Goal: Book appointment/travel/reservation

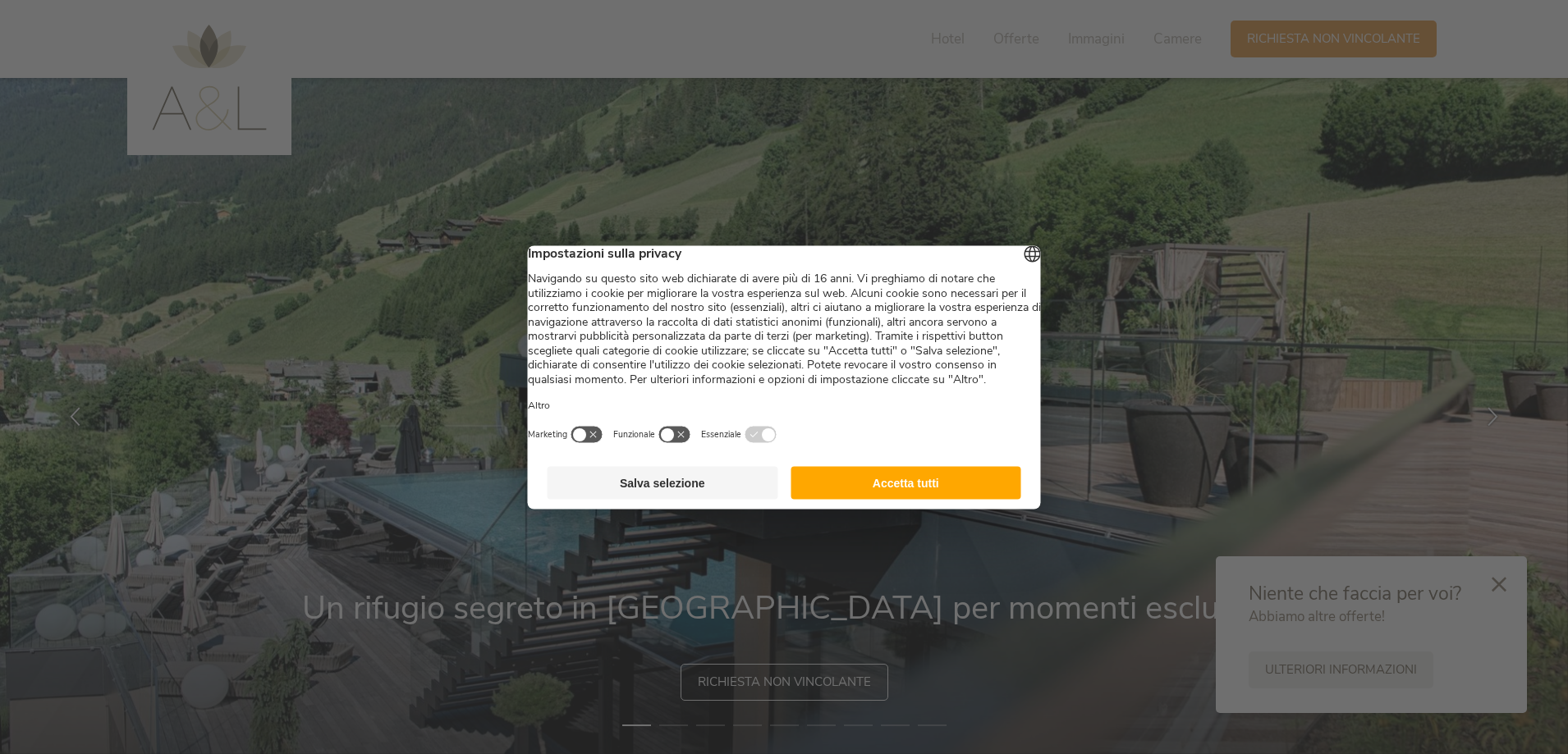
click at [910, 508] on footer "Salva selezione Accetta tutti" at bounding box center [784, 482] width 513 height 52
click at [839, 498] on button "Accetta tutti" at bounding box center [906, 482] width 231 height 33
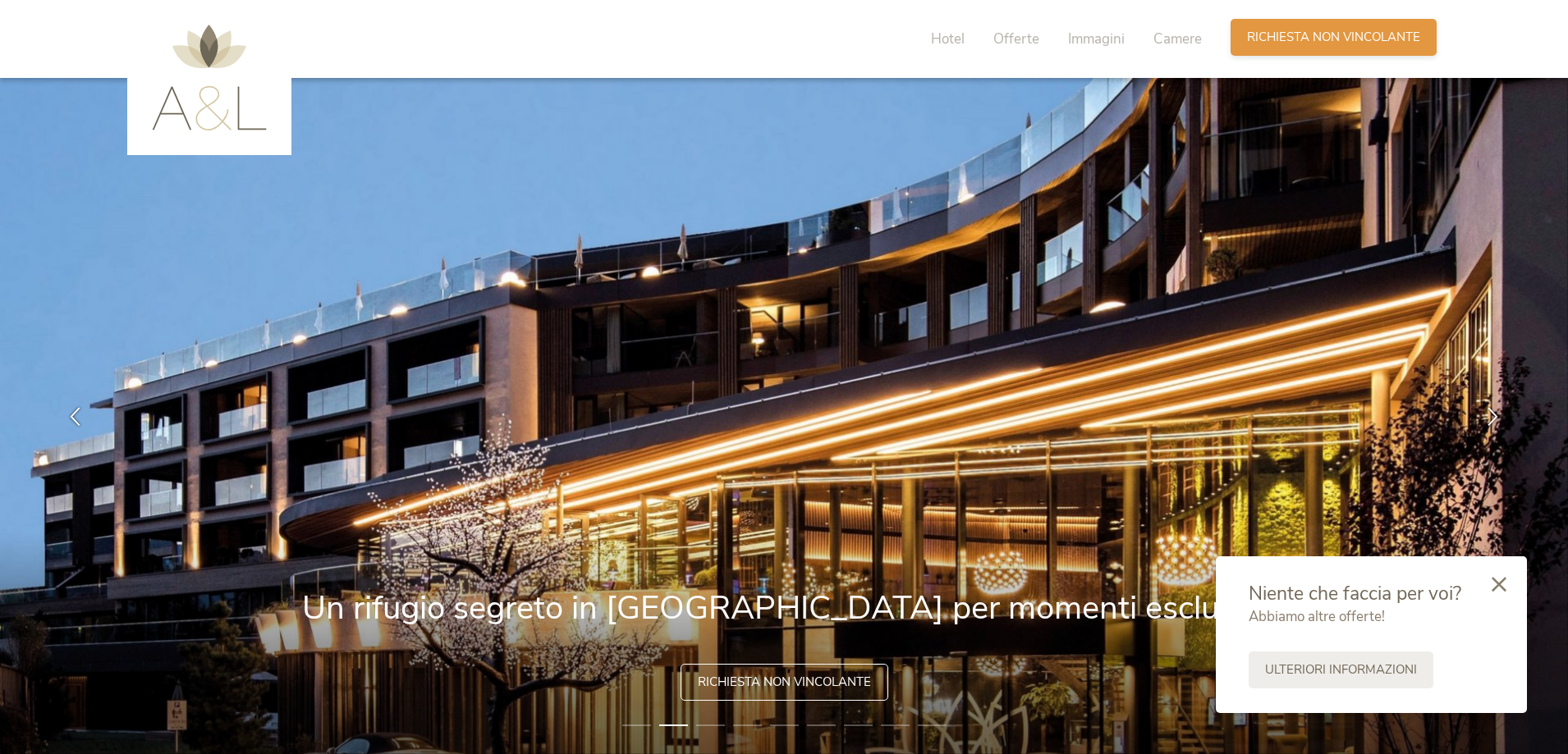
click at [1342, 56] on div "Richiesta [PERSON_NAME] non vincolante" at bounding box center [1333, 37] width 206 height 37
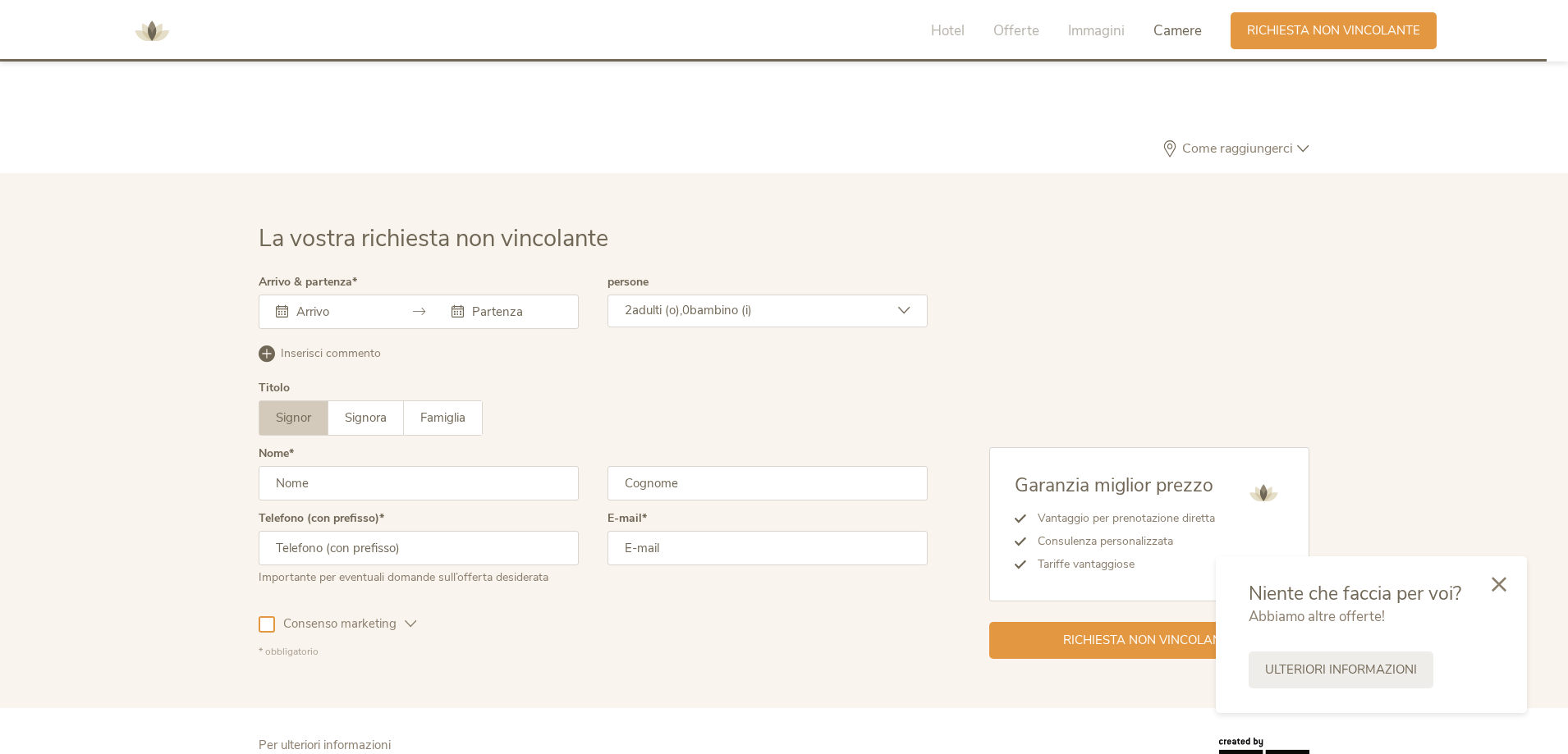
scroll to position [4942, 0]
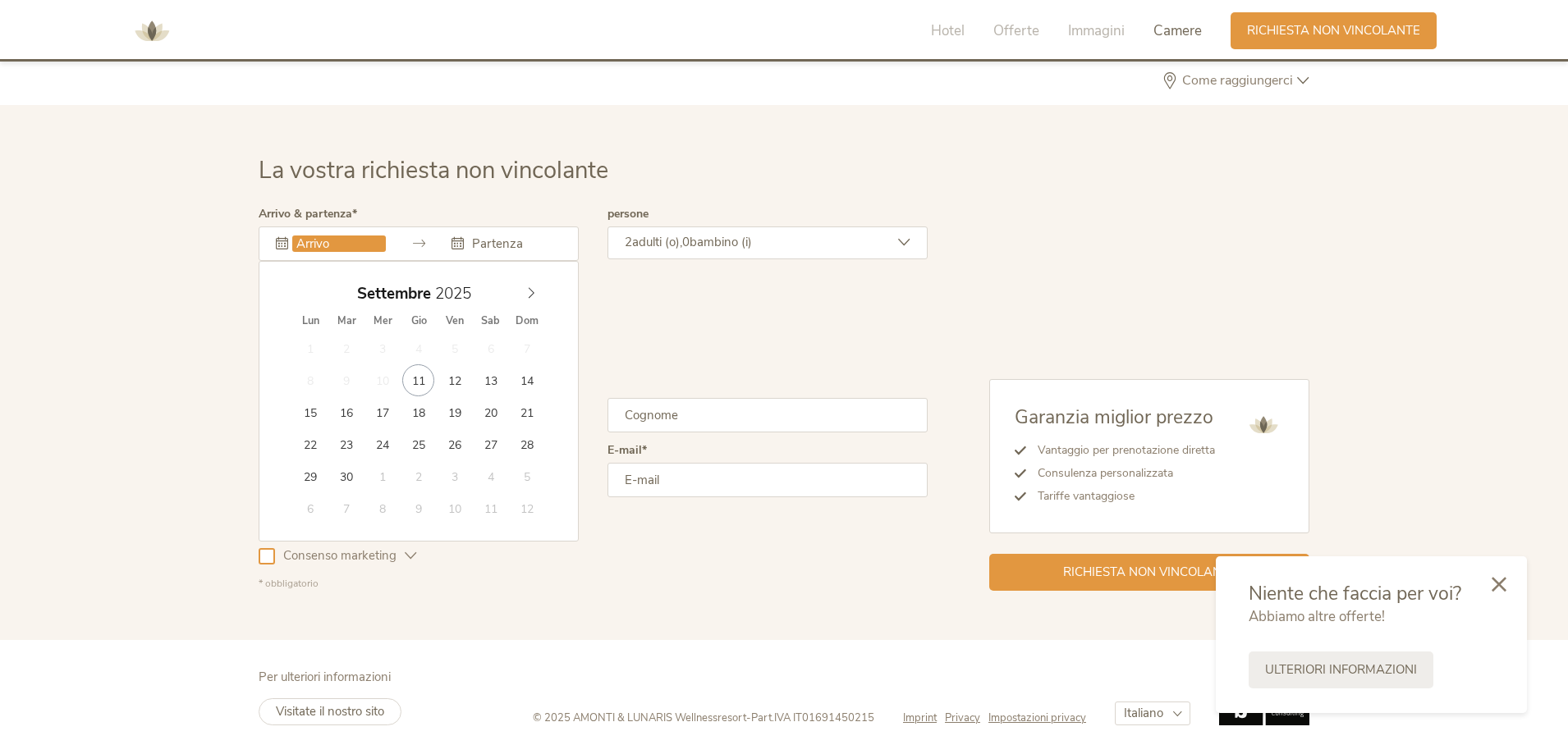
click at [357, 236] on input "text" at bounding box center [339, 243] width 94 height 16
type input "[DATE]"
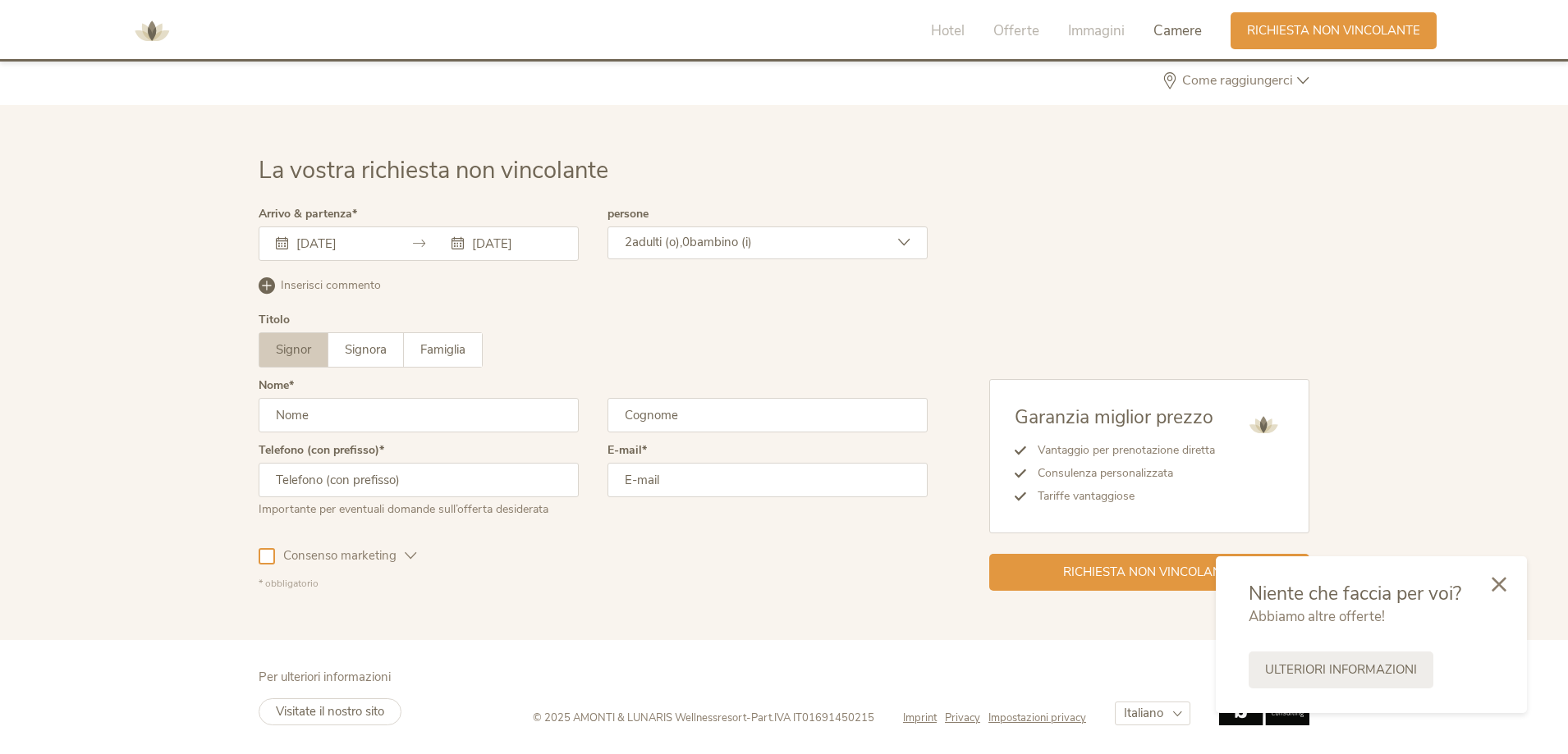
click at [675, 235] on span "adulti (o)," at bounding box center [658, 242] width 50 height 16
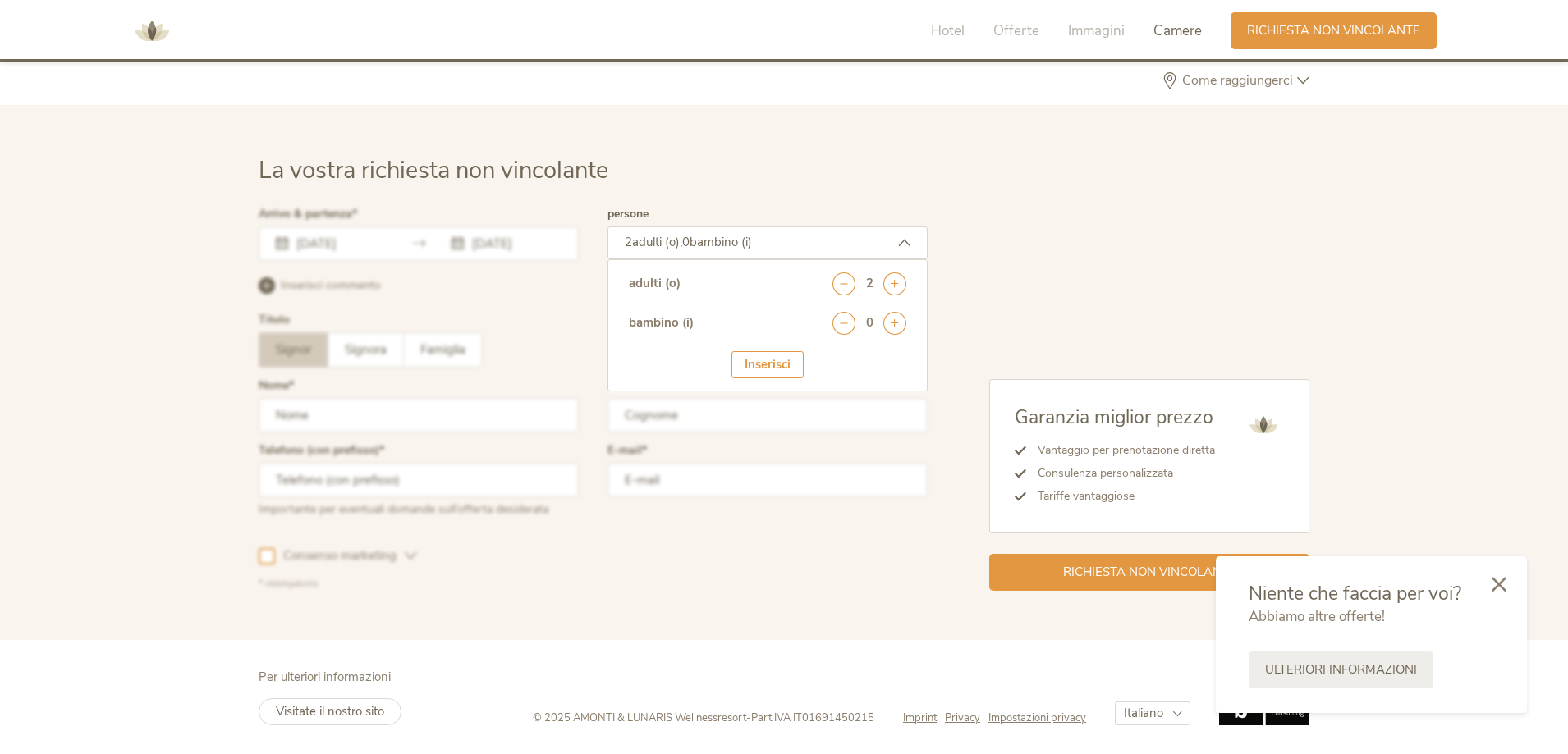
click at [676, 234] on span "adulti (o)," at bounding box center [658, 242] width 50 height 16
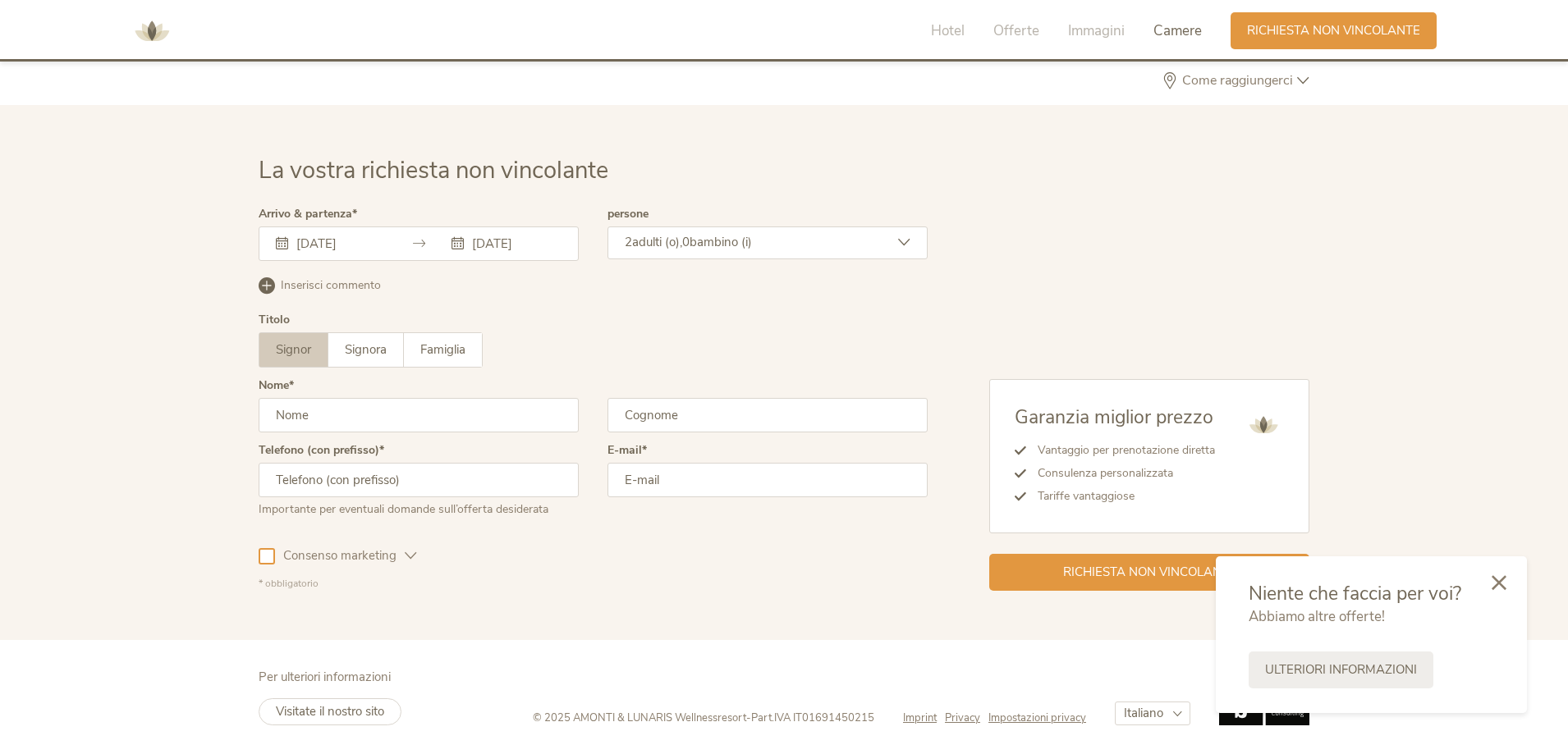
click at [1510, 581] on div at bounding box center [1499, 584] width 56 height 58
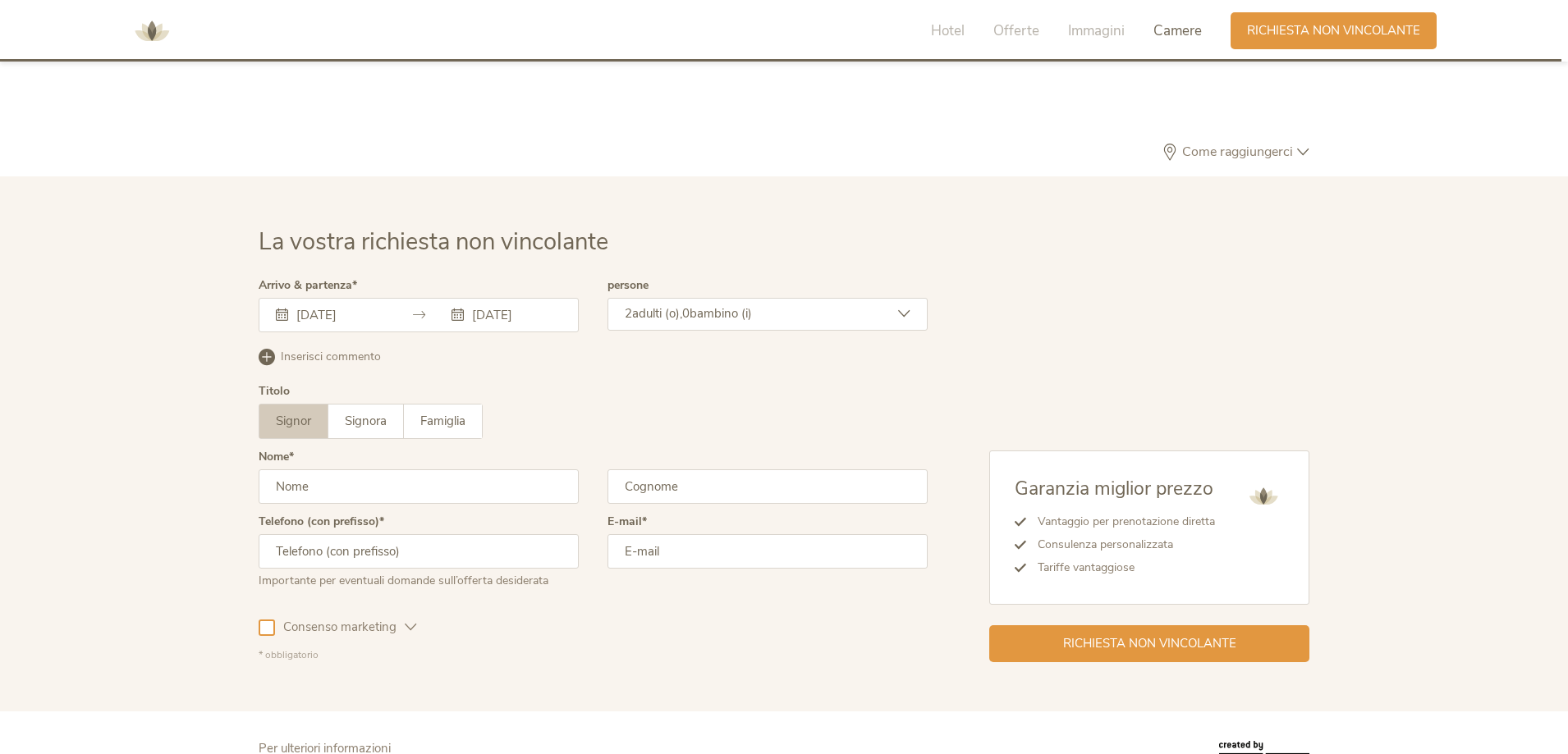
scroll to position [4779, 0]
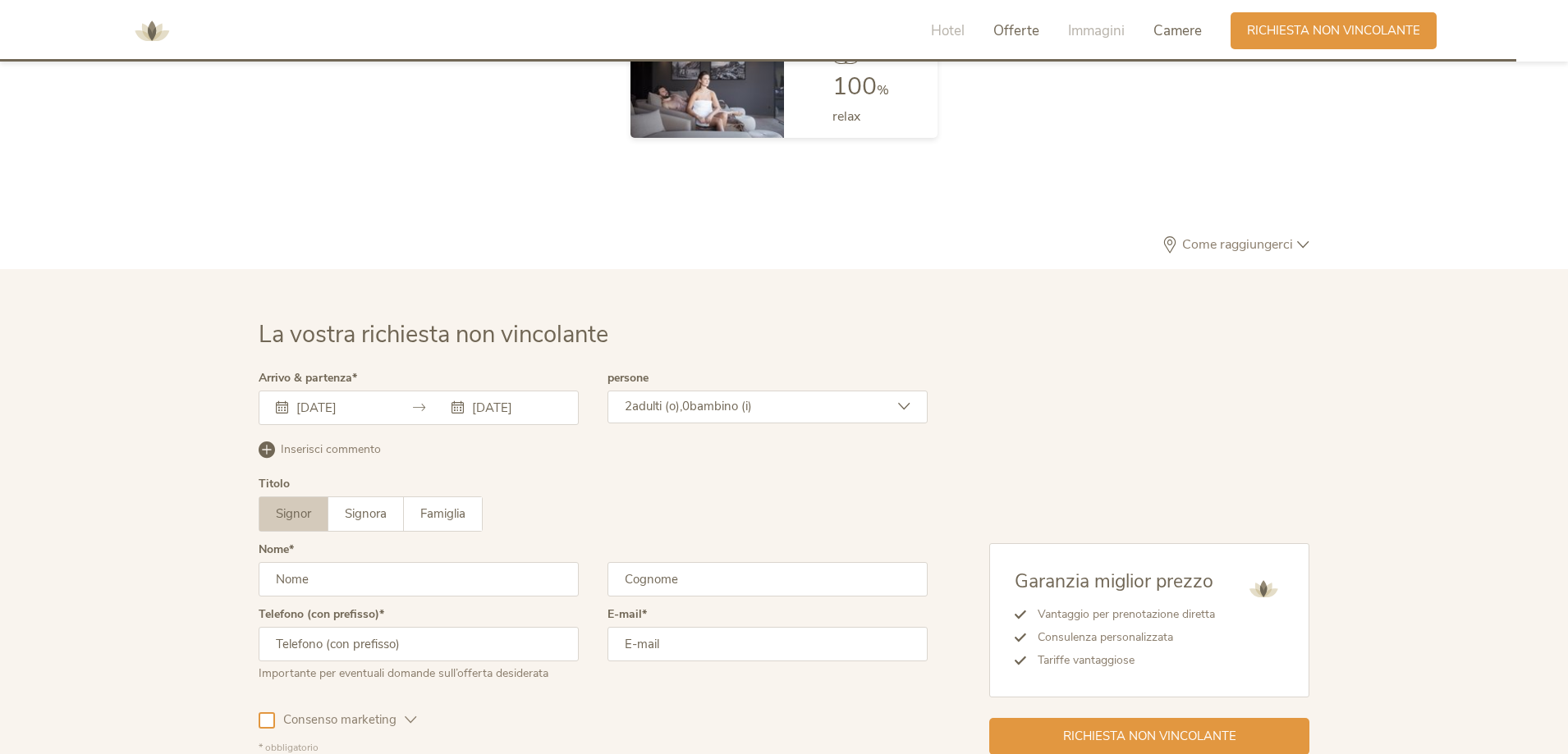
click at [1009, 27] on span "Offerte" at bounding box center [1015, 30] width 46 height 18
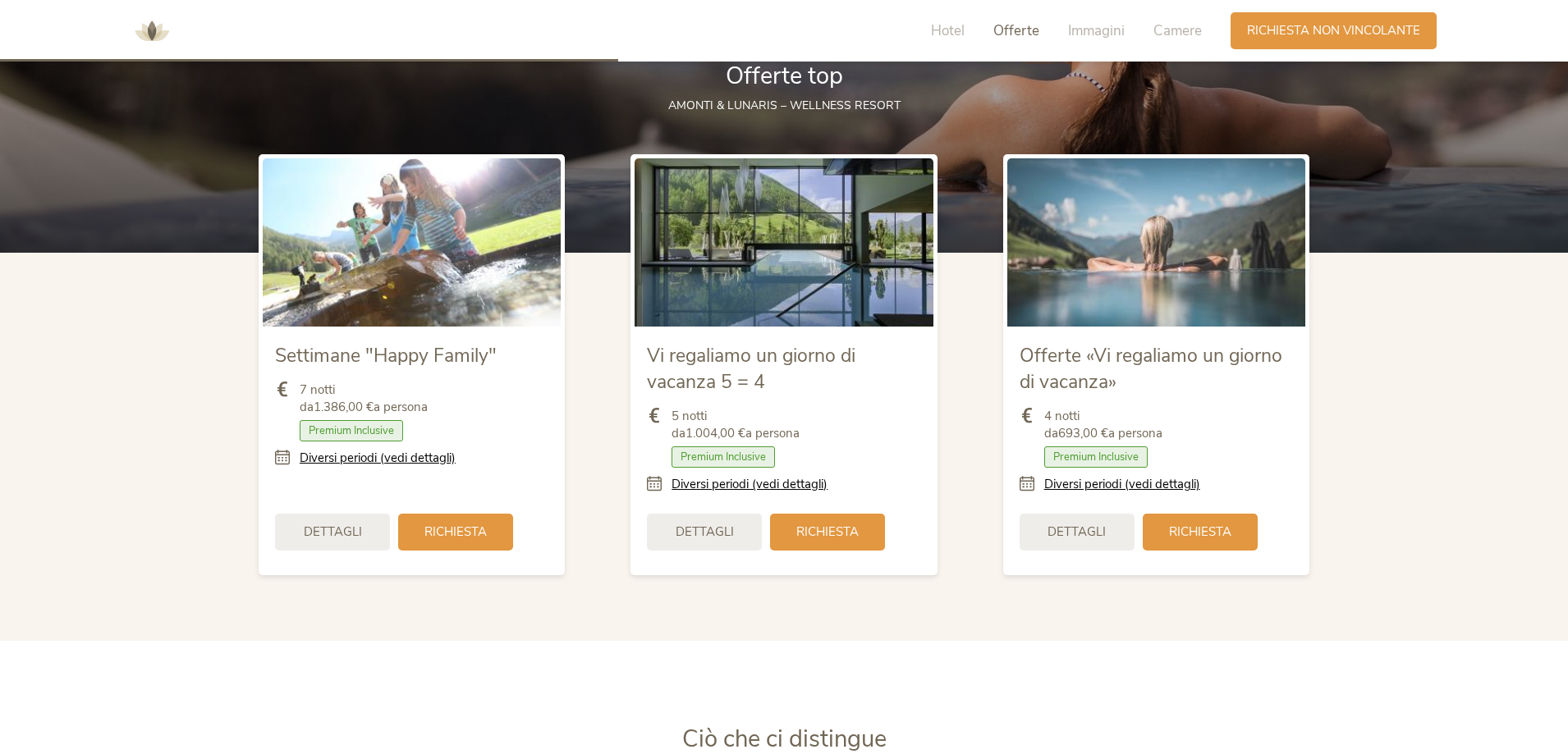
scroll to position [1949, 0]
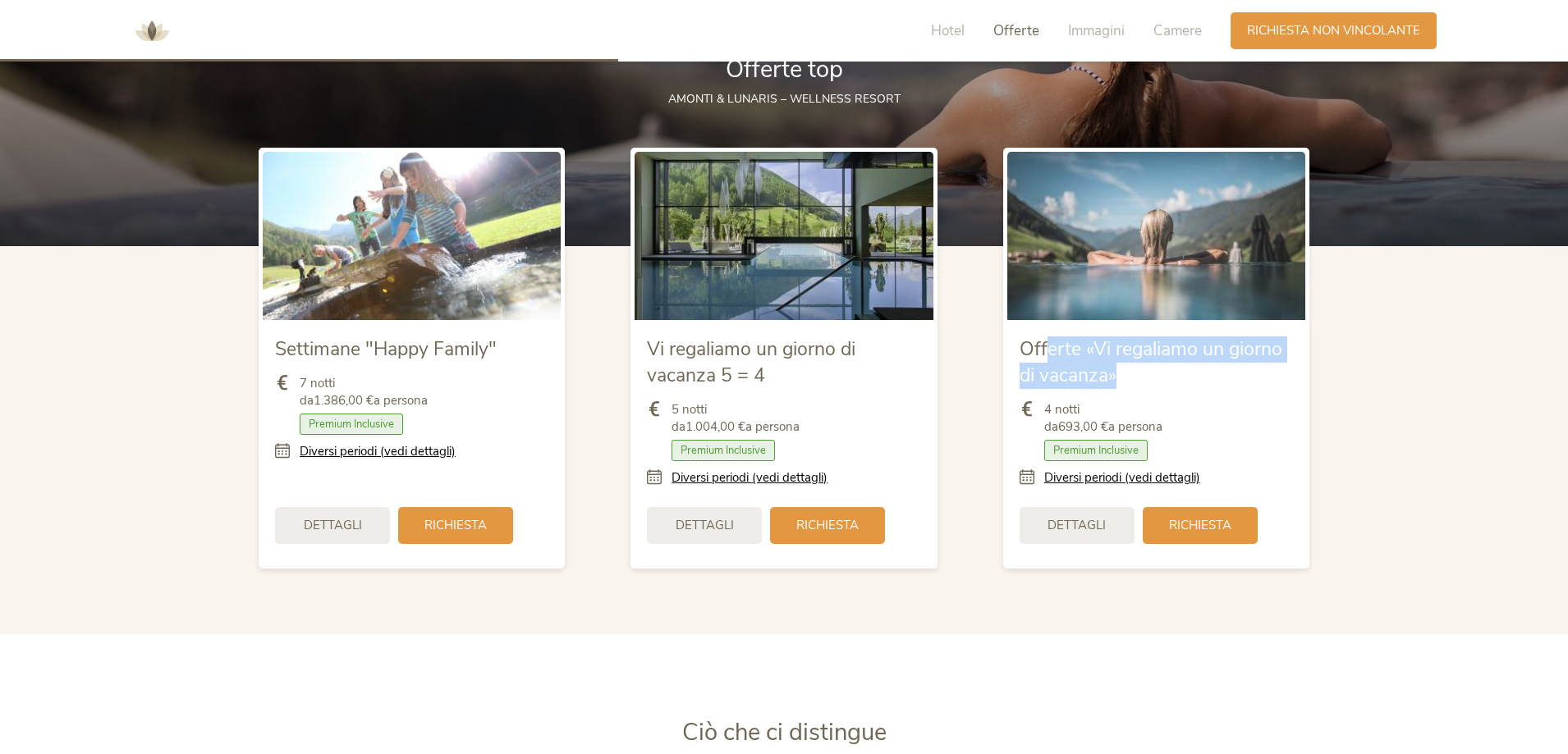
drag, startPoint x: 1062, startPoint y: 352, endPoint x: 1188, endPoint y: 372, distance: 127.6
click at [1188, 372] on div "Offerte «Vi regaliamo un giorno di vacanza»" at bounding box center [1156, 360] width 273 height 56
click at [1214, 528] on span "Richiesta" at bounding box center [1200, 524] width 62 height 17
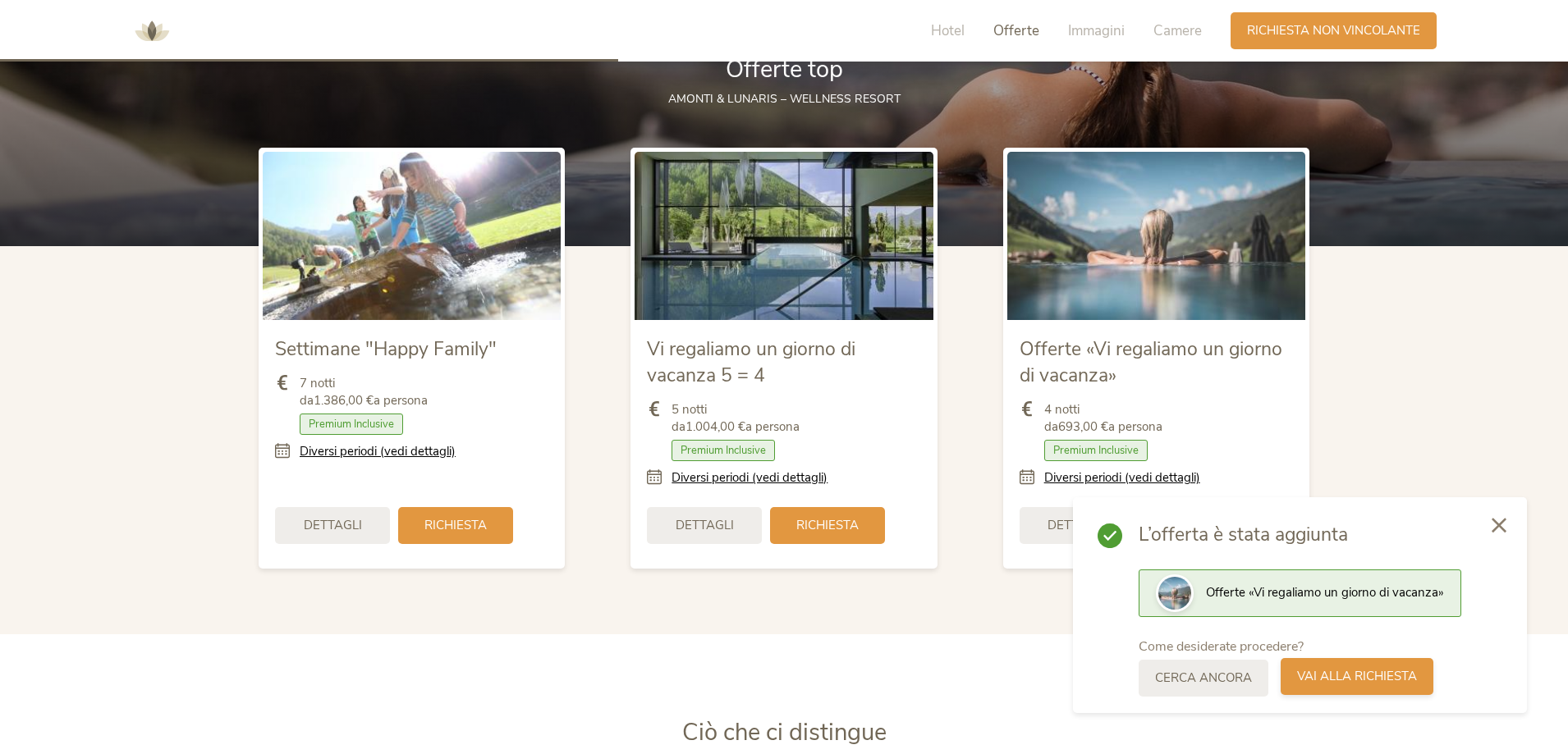
click at [1369, 672] on span "Vai alla richiesta" at bounding box center [1357, 677] width 120 height 17
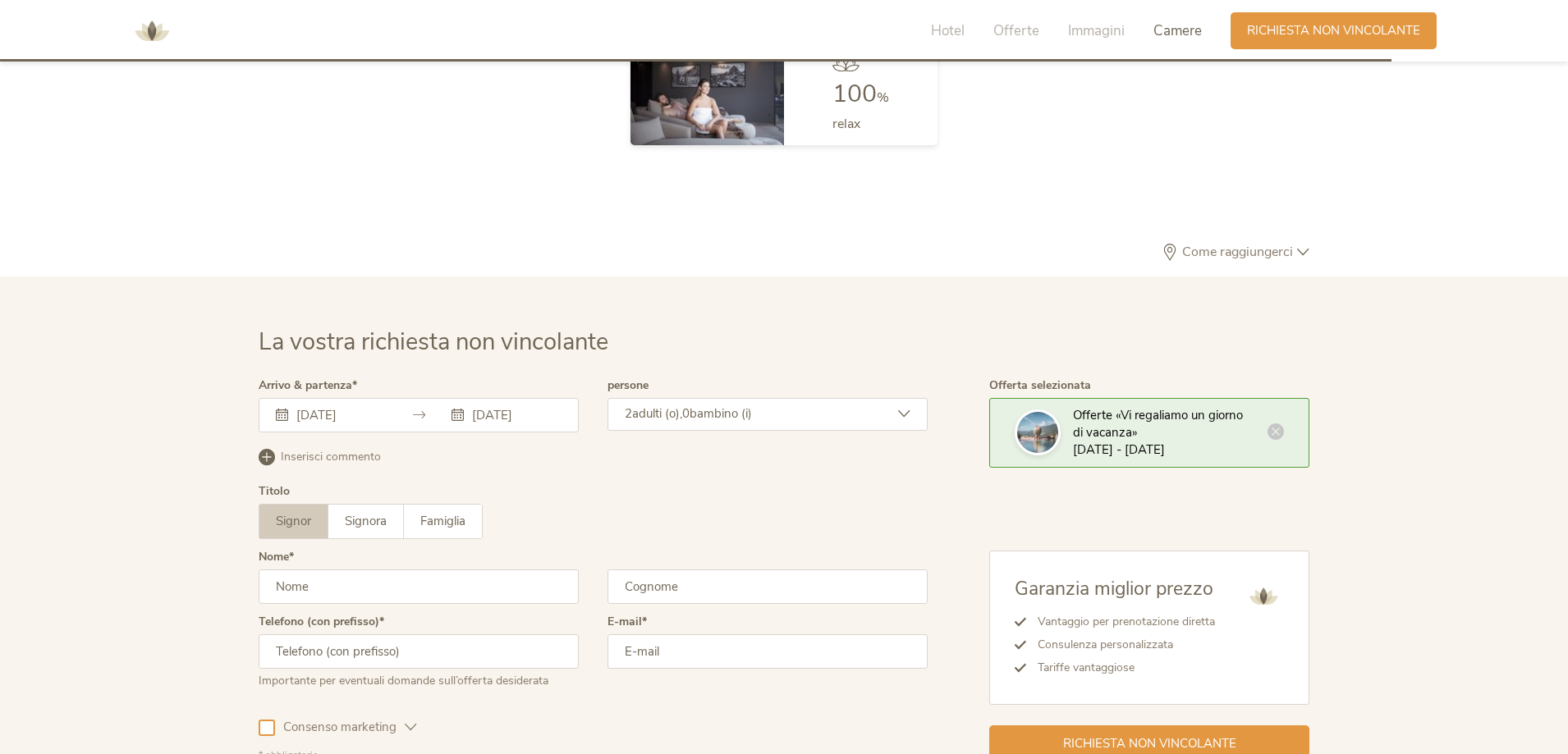
scroll to position [4942, 0]
